Goal: Register for event/course

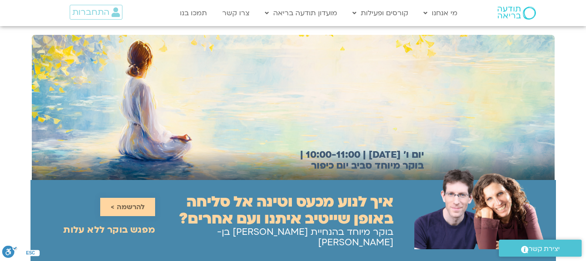
click at [134, 203] on span "להרשמה >" at bounding box center [128, 207] width 34 height 8
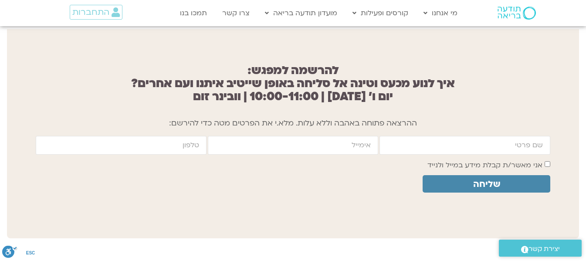
scroll to position [696, 0]
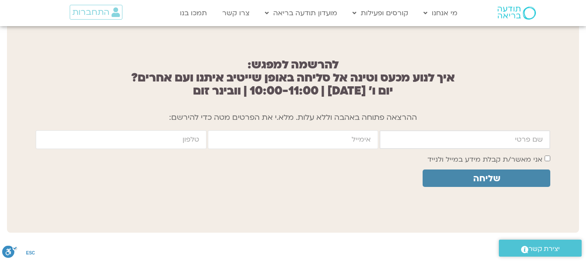
click at [444, 133] on input "firstname" at bounding box center [465, 139] width 171 height 19
type input "לילך שפר"
type input "lilachyalon@gmail.com"
type input "0526133015"
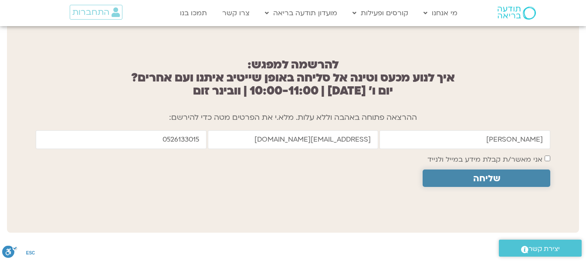
click at [498, 173] on span "שליחה" at bounding box center [486, 178] width 27 height 10
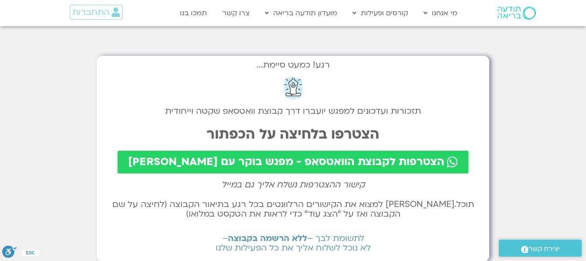
click at [273, 166] on span "הצטרפות לקבוצת הוואטסאפ - מפגש בוקר עם [PERSON_NAME]" at bounding box center [286, 162] width 316 height 12
